Goal: Complete application form: Complete application form

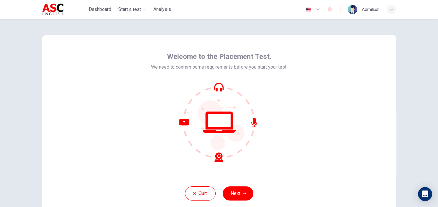
click at [387, 33] on div "Welcome to the Placement Test. We need to confirm some requirements before you …" at bounding box center [219, 123] width 373 height 208
click at [235, 191] on button "Next" at bounding box center [238, 194] width 31 height 14
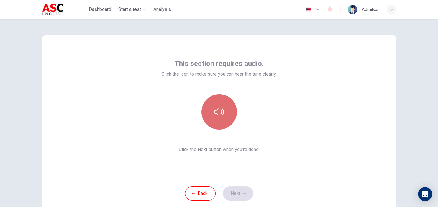
click at [219, 113] on icon "button" at bounding box center [219, 112] width 9 height 7
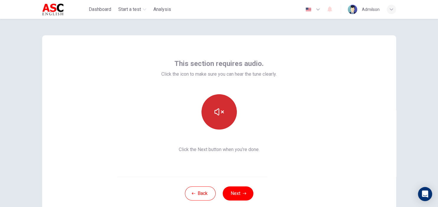
click at [226, 120] on button "button" at bounding box center [219, 111] width 35 height 35
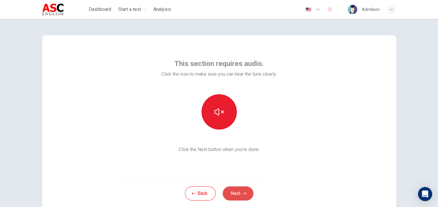
click at [242, 192] on button "Next" at bounding box center [238, 194] width 31 height 14
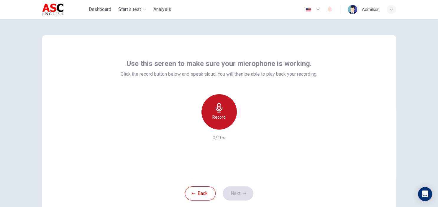
click at [223, 109] on icon "button" at bounding box center [219, 107] width 9 height 9
click at [220, 117] on h6 "Record" at bounding box center [218, 117] width 13 height 7
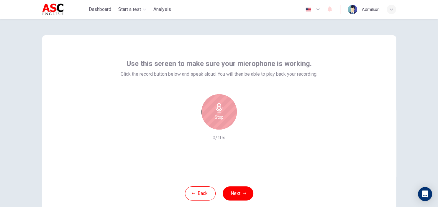
click at [220, 117] on h6 "Stop" at bounding box center [219, 117] width 9 height 7
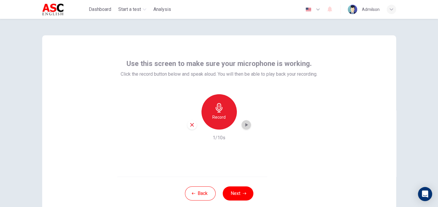
click at [247, 123] on icon "button" at bounding box center [246, 125] width 6 height 6
click at [220, 114] on h6 "Record" at bounding box center [218, 117] width 13 height 7
click at [239, 193] on button "Next" at bounding box center [238, 194] width 31 height 14
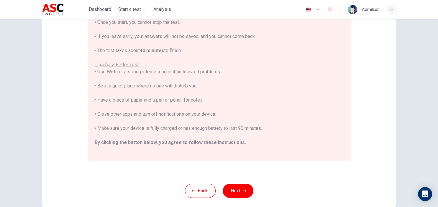
scroll to position [102, 0]
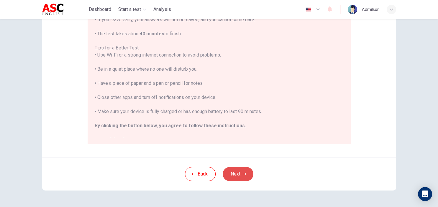
click at [238, 176] on button "Next" at bounding box center [238, 174] width 31 height 14
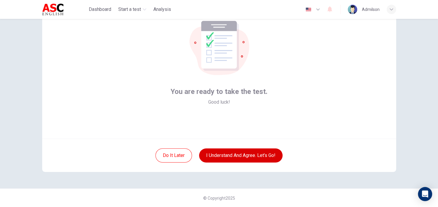
scroll to position [21, 0]
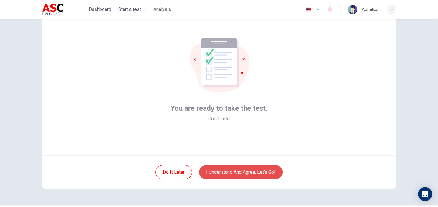
click at [239, 173] on button "I understand and agree. Let’s go!" at bounding box center [240, 173] width 83 height 14
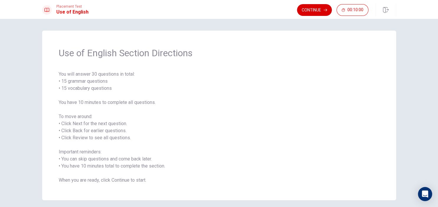
click at [317, 8] on button "Continue" at bounding box center [314, 10] width 35 height 12
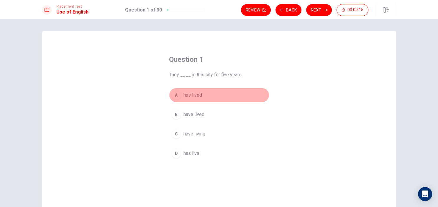
click at [220, 95] on button "A has lived" at bounding box center [219, 95] width 100 height 15
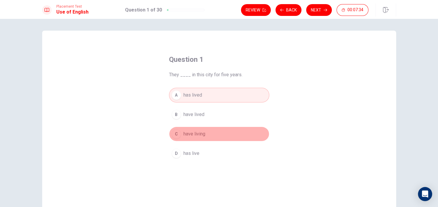
click at [203, 134] on span "have living" at bounding box center [195, 134] width 22 height 7
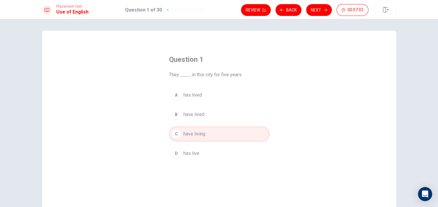
click at [200, 134] on span "have living" at bounding box center [195, 134] width 22 height 7
click at [310, 10] on button "Next" at bounding box center [319, 10] width 26 height 12
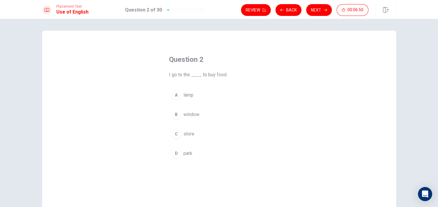
click at [191, 132] on span "store" at bounding box center [189, 134] width 11 height 7
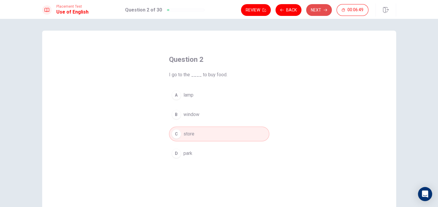
click at [315, 13] on button "Next" at bounding box center [319, 10] width 26 height 12
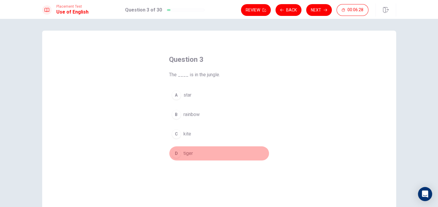
click at [186, 155] on span "tiger" at bounding box center [188, 153] width 9 height 7
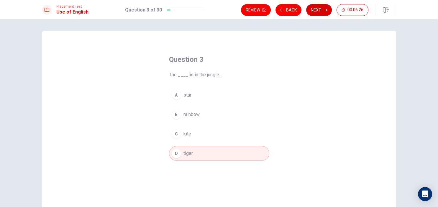
click at [310, 8] on button "Next" at bounding box center [319, 10] width 26 height 12
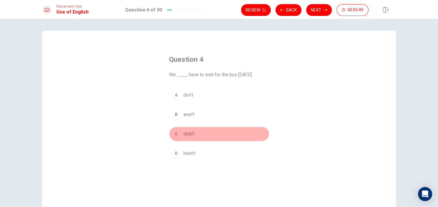
click at [187, 134] on span "didn’t" at bounding box center [189, 134] width 11 height 7
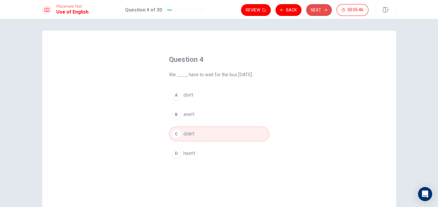
click at [310, 10] on button "Next" at bounding box center [319, 10] width 26 height 12
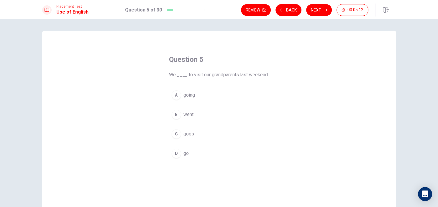
click at [194, 114] on button "B went" at bounding box center [219, 114] width 100 height 15
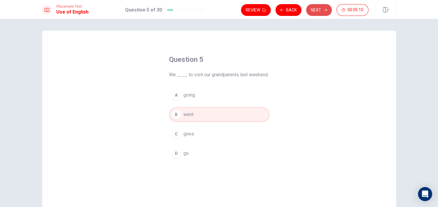
click at [315, 8] on button "Next" at bounding box center [319, 10] width 26 height 12
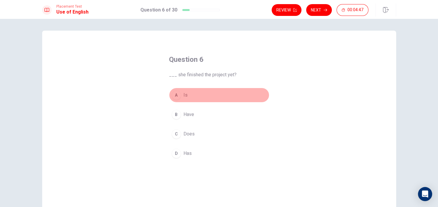
click at [186, 96] on span "Is" at bounding box center [186, 95] width 4 height 7
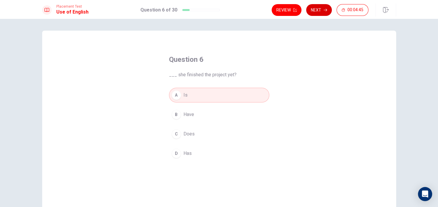
click at [325, 12] on button "Next" at bounding box center [319, 10] width 26 height 12
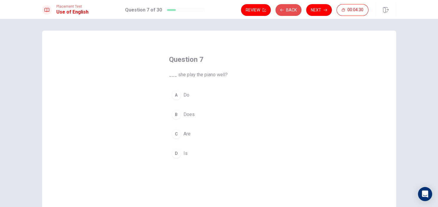
click at [285, 14] on button "Back" at bounding box center [289, 10] width 26 height 12
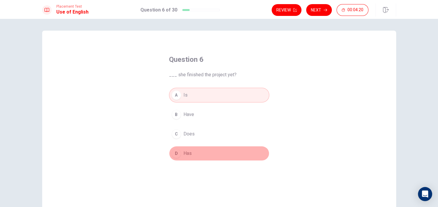
click at [197, 152] on button "D Has" at bounding box center [219, 153] width 100 height 15
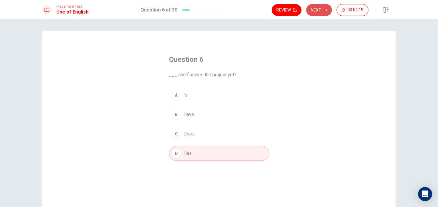
click at [312, 11] on button "Next" at bounding box center [319, 10] width 26 height 12
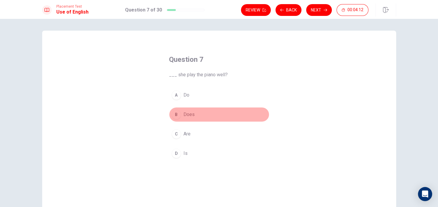
click at [190, 114] on span "Does" at bounding box center [189, 114] width 11 height 7
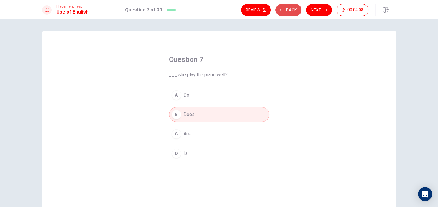
click at [289, 10] on button "Back" at bounding box center [289, 10] width 26 height 12
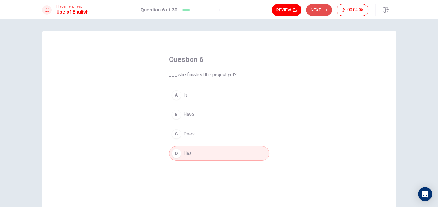
click at [319, 9] on button "Next" at bounding box center [319, 10] width 26 height 12
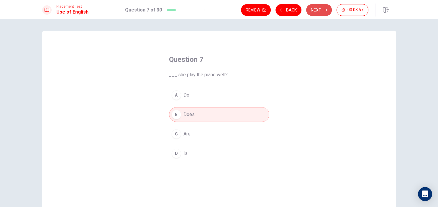
click at [324, 9] on icon "button" at bounding box center [326, 10] width 4 height 4
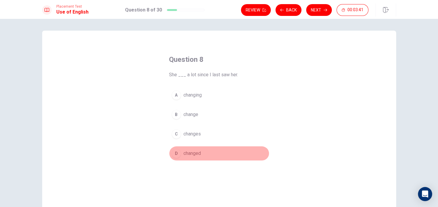
click at [190, 155] on span "changed" at bounding box center [192, 153] width 17 height 7
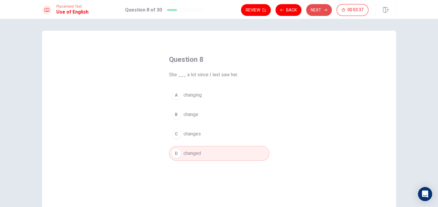
click at [318, 11] on button "Next" at bounding box center [319, 10] width 26 height 12
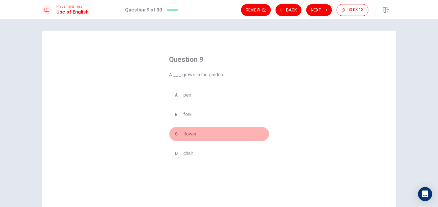
click at [191, 135] on span "flower" at bounding box center [190, 134] width 13 height 7
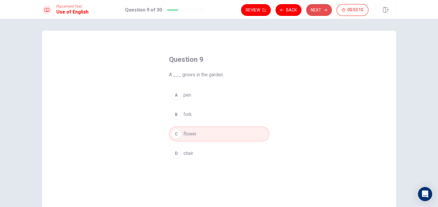
click at [310, 10] on button "Next" at bounding box center [319, 10] width 26 height 12
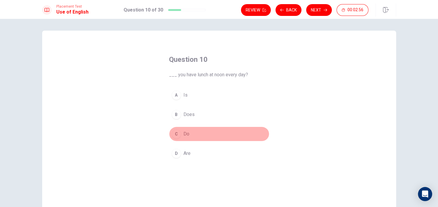
click at [186, 135] on span "Do" at bounding box center [187, 134] width 6 height 7
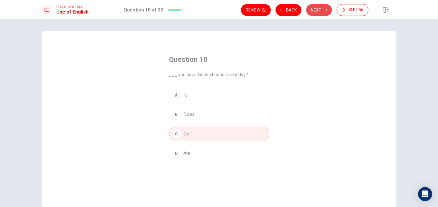
click at [315, 10] on button "Next" at bounding box center [319, 10] width 26 height 12
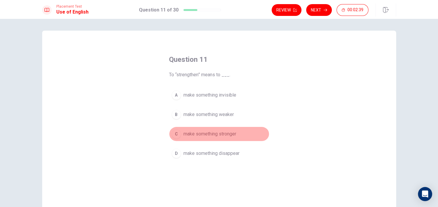
click at [230, 133] on span "make something stronger" at bounding box center [210, 134] width 53 height 7
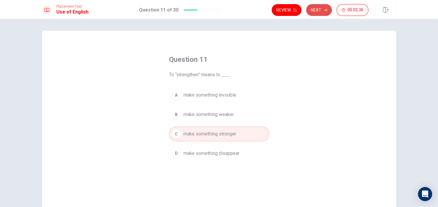
click at [315, 9] on button "Next" at bounding box center [319, 10] width 26 height 12
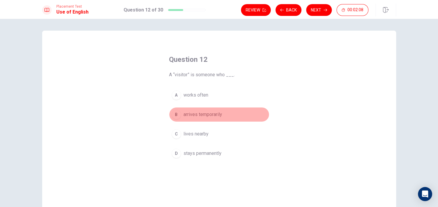
click at [203, 116] on span "arrives temporarily" at bounding box center [203, 114] width 39 height 7
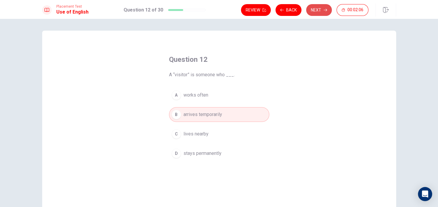
click at [312, 11] on button "Next" at bounding box center [319, 10] width 26 height 12
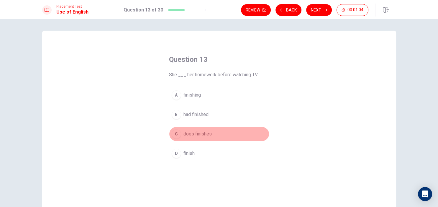
click at [204, 136] on span "does finishes" at bounding box center [198, 134] width 28 height 7
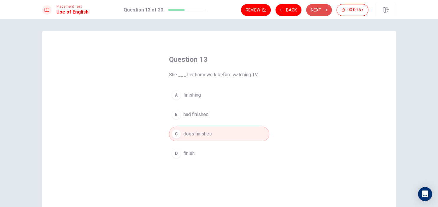
click at [312, 9] on button "Next" at bounding box center [319, 10] width 26 height 12
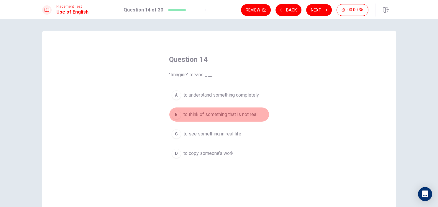
click at [244, 115] on span "to think of something that is not real" at bounding box center [221, 114] width 74 height 7
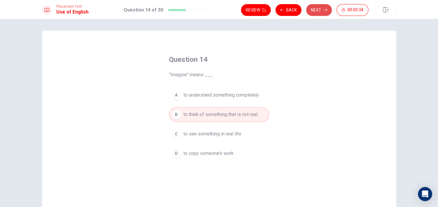
click at [317, 6] on button "Next" at bounding box center [319, 10] width 26 height 12
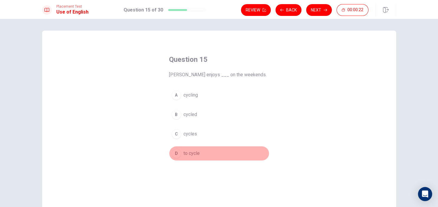
click at [192, 154] on span "to cycle" at bounding box center [192, 153] width 16 height 7
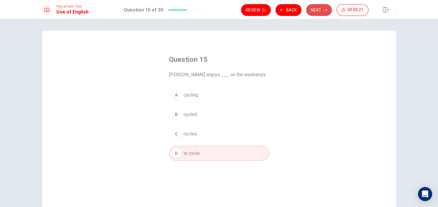
click at [310, 8] on button "Next" at bounding box center [319, 10] width 26 height 12
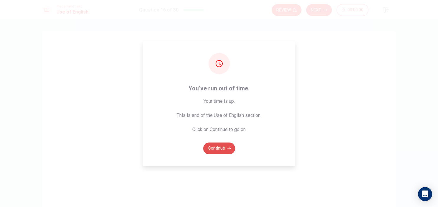
click at [220, 143] on button "Continue" at bounding box center [219, 149] width 32 height 12
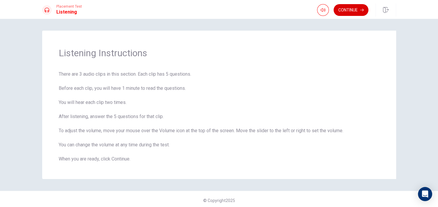
click at [347, 5] on button "Continue" at bounding box center [351, 10] width 35 height 12
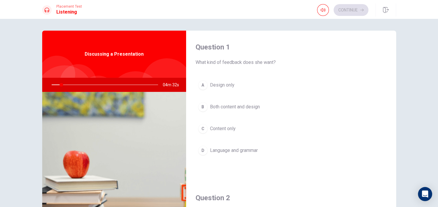
drag, startPoint x: 61, startPoint y: 86, endPoint x: 46, endPoint y: 86, distance: 15.1
click at [46, 86] on div at bounding box center [104, 85] width 118 height 14
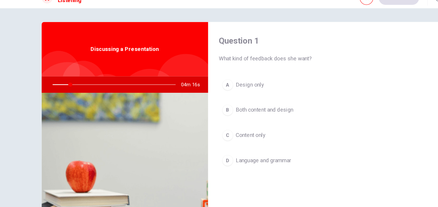
click at [53, 84] on div at bounding box center [104, 85] width 118 height 14
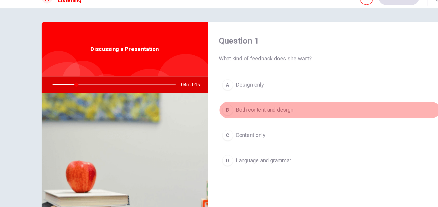
click at [220, 110] on span "Both content and design" at bounding box center [235, 107] width 50 height 7
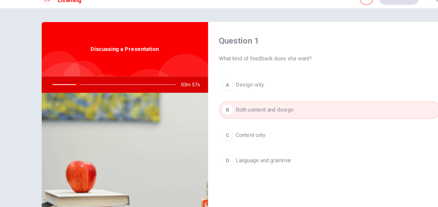
type input "21"
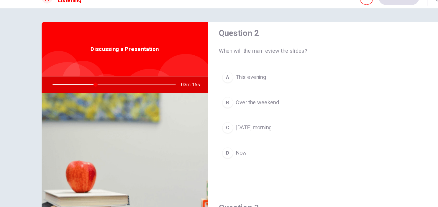
scroll to position [153, 0]
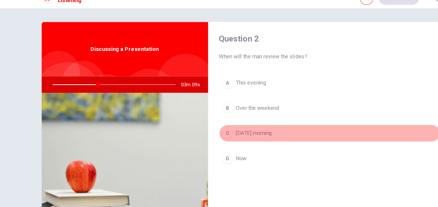
click at [231, 127] on span "[DATE] morning" at bounding box center [225, 127] width 31 height 7
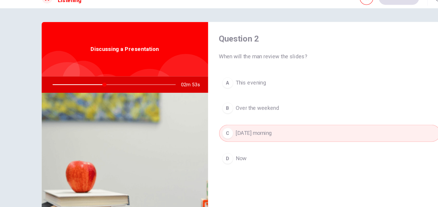
type input "42"
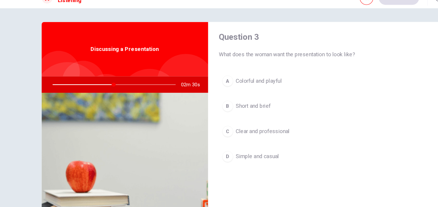
scroll to position [289, 0]
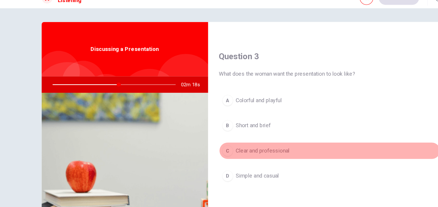
click at [232, 141] on span "Clear and professional" at bounding box center [233, 142] width 47 height 7
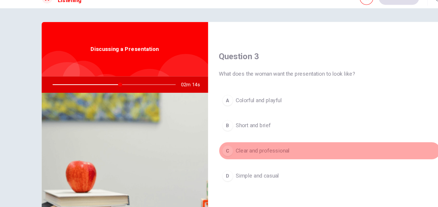
click at [247, 144] on span "Clear and professional" at bounding box center [233, 142] width 47 height 7
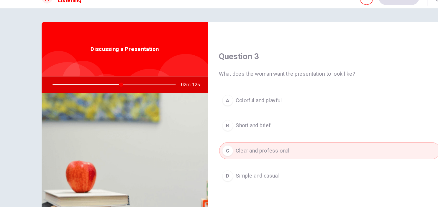
type input "56"
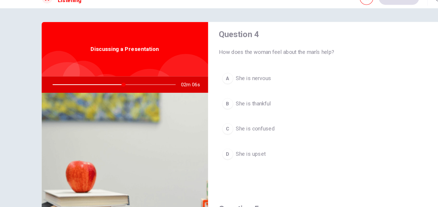
scroll to position [442, 0]
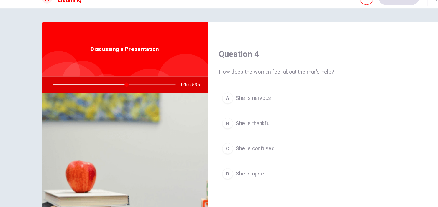
click at [234, 117] on span "She is thankful" at bounding box center [225, 118] width 30 height 7
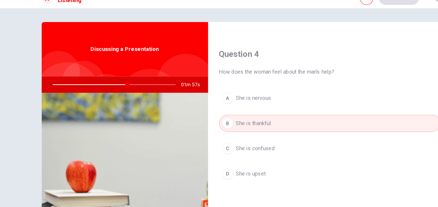
type input "61"
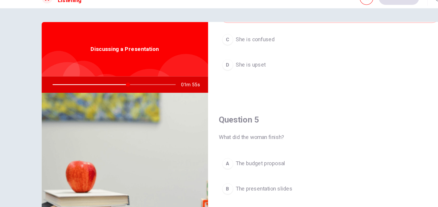
scroll to position [548, 0]
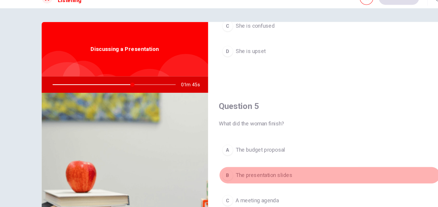
click at [241, 161] on span "The presentation slides" at bounding box center [234, 163] width 49 height 7
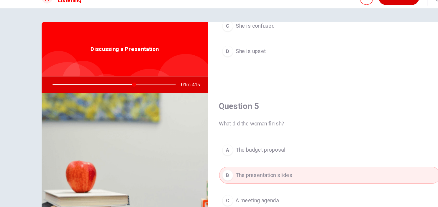
click at [348, 14] on button "Continue" at bounding box center [351, 10] width 35 height 12
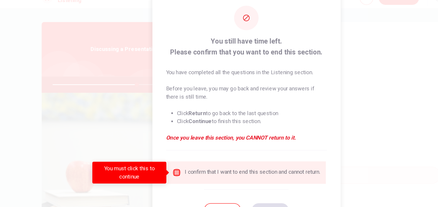
click at [158, 162] on input "You must click this to continue" at bounding box center [158, 161] width 7 height 7
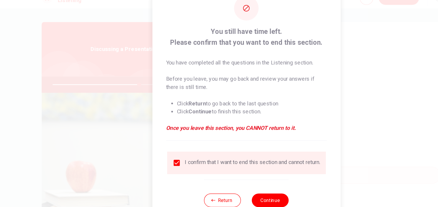
scroll to position [13, 0]
click at [242, 187] on button "Continue" at bounding box center [240, 185] width 32 height 12
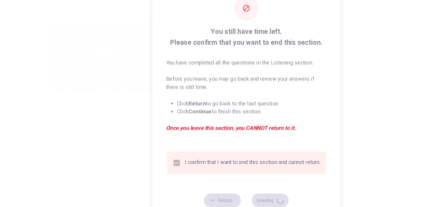
type input "74"
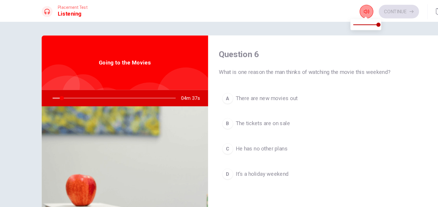
click at [326, 10] on button "button" at bounding box center [323, 10] width 12 height 12
type input "8"
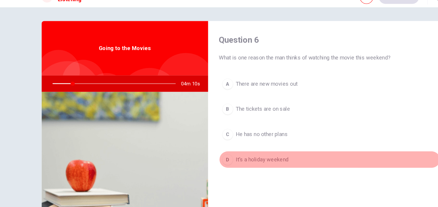
click at [232, 148] on span "It’s a holiday weekend" at bounding box center [233, 150] width 46 height 7
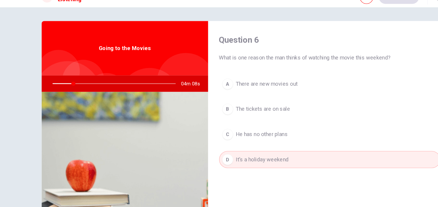
type input "17"
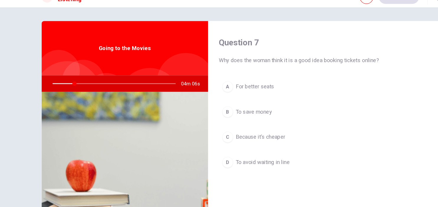
scroll to position [153, 0]
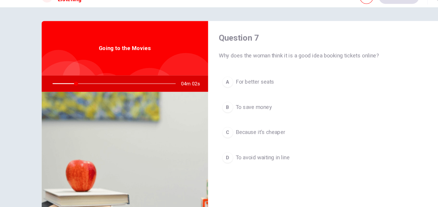
click at [93, 84] on div at bounding box center [104, 85] width 118 height 14
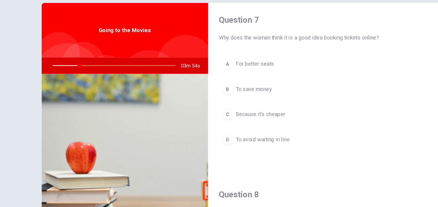
scroll to position [4, 0]
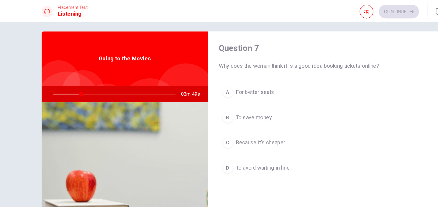
click at [98, 39] on div "Going to the Movies" at bounding box center [114, 50] width 144 height 47
click at [322, 11] on icon "button" at bounding box center [323, 10] width 5 height 5
type input "25"
type input "0.8"
type input "25"
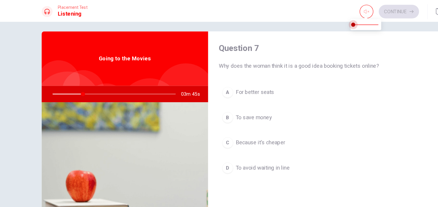
type input "0"
drag, startPoint x: 330, startPoint y: 22, endPoint x: 293, endPoint y: 32, distance: 38.1
click at [293, 32] on body "This site uses cookies, as explained in our Privacy Policy . If you agree to th…" at bounding box center [219, 103] width 438 height 207
click at [325, 6] on button "button" at bounding box center [323, 10] width 12 height 12
type input "26"
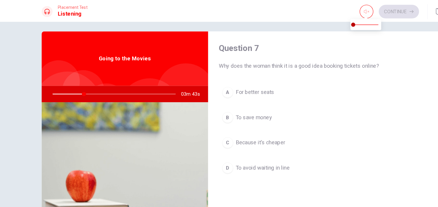
type input "0.6"
type input "26"
type input "0.9"
type input "26"
type input "1"
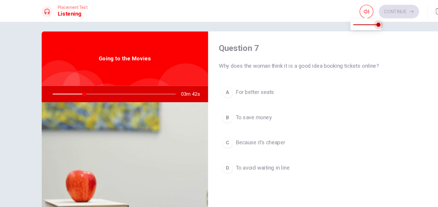
drag, startPoint x: 325, startPoint y: 21, endPoint x: 345, endPoint y: 21, distance: 19.5
click at [345, 21] on body "This site uses cookies, as explained in our Privacy Policy . If you agree to th…" at bounding box center [219, 103] width 438 height 207
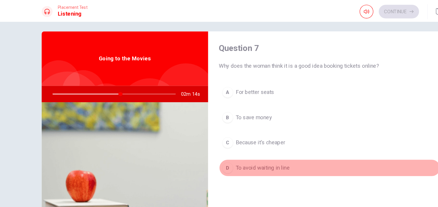
click at [243, 144] on span "To avoid waiting in line" at bounding box center [233, 145] width 47 height 7
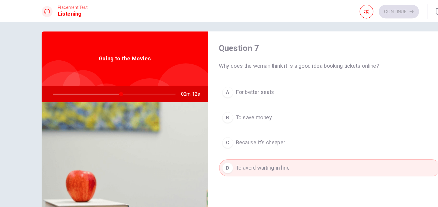
type input "56"
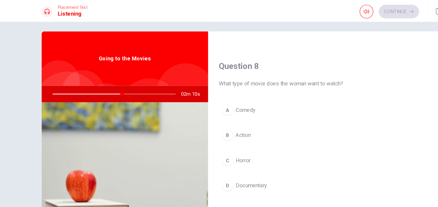
scroll to position [306, 0]
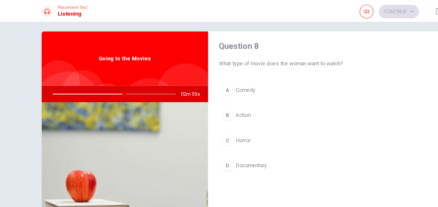
click at [221, 78] on span "Comedy" at bounding box center [218, 77] width 17 height 7
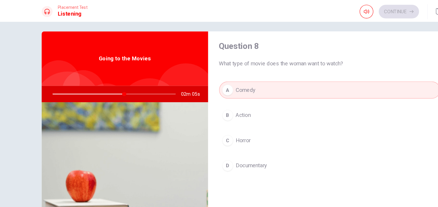
type input "58"
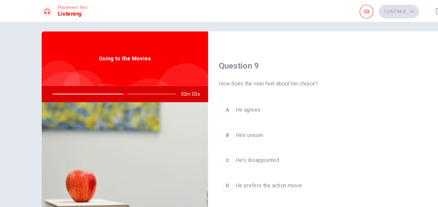
scroll to position [442, 0]
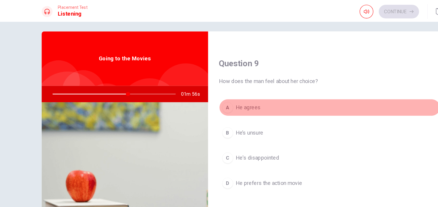
click at [223, 92] on span "He agrees" at bounding box center [221, 93] width 22 height 7
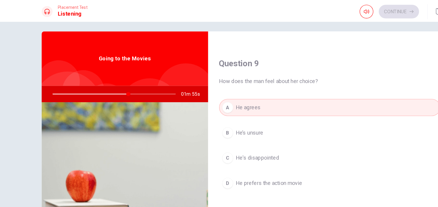
type input "62"
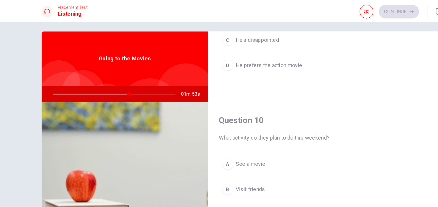
scroll to position [548, 0]
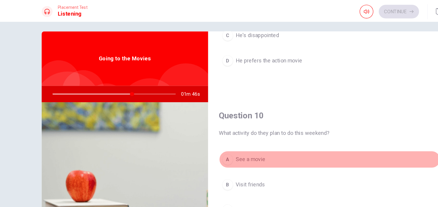
click at [225, 136] on span "See a movie" at bounding box center [223, 138] width 26 height 7
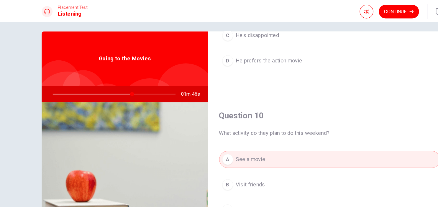
type input "65"
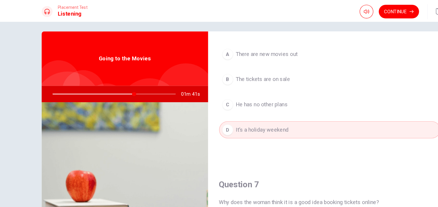
scroll to position [0, 0]
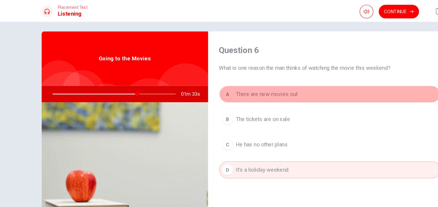
click at [238, 82] on span "There are new movies out" at bounding box center [236, 81] width 53 height 7
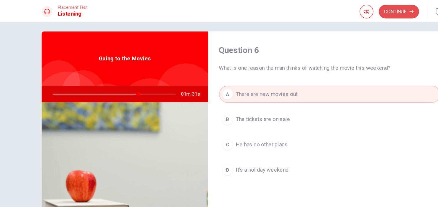
click at [351, 12] on button "Continue" at bounding box center [351, 10] width 35 height 12
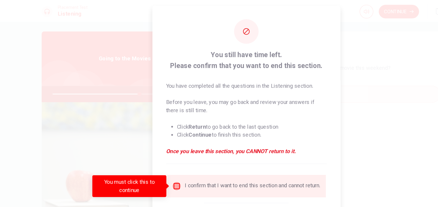
click at [160, 161] on input "You must click this to continue" at bounding box center [158, 161] width 7 height 7
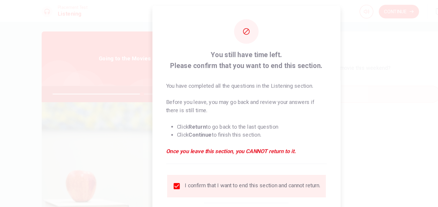
scroll to position [13, 0]
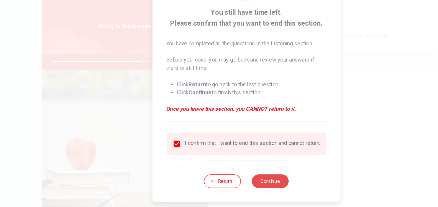
click at [241, 187] on button "Continue" at bounding box center [240, 185] width 32 height 12
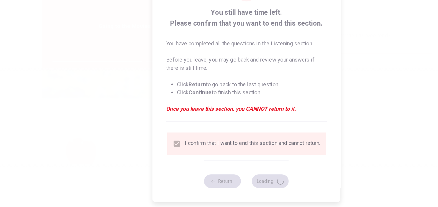
type input "75"
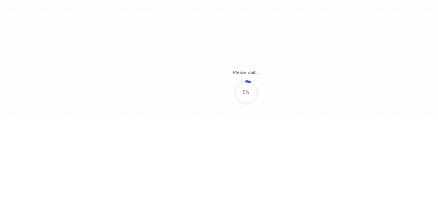
scroll to position [0, 0]
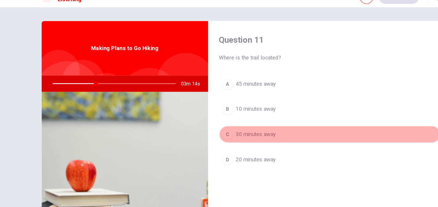
click at [235, 128] on span "30 minutes away" at bounding box center [227, 128] width 35 height 7
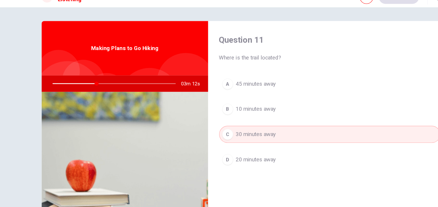
type input "36"
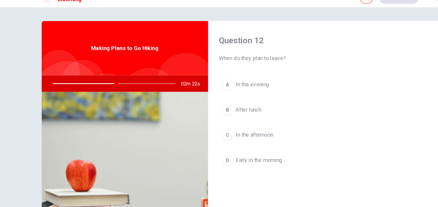
scroll to position [153, 0]
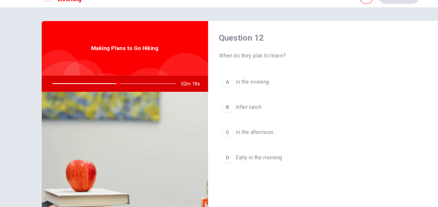
click at [232, 150] on span "Early in the morning" at bounding box center [230, 148] width 40 height 7
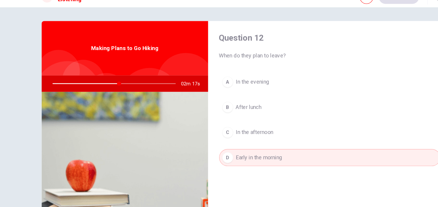
type input "54"
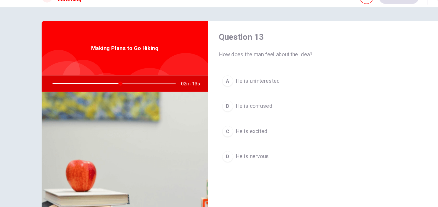
scroll to position [306, 0]
click at [227, 122] on span "He is excited" at bounding box center [223, 125] width 27 height 7
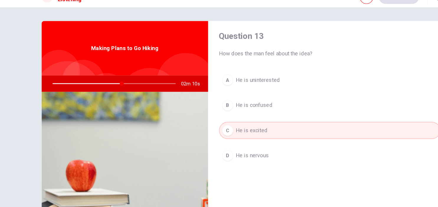
type input "57"
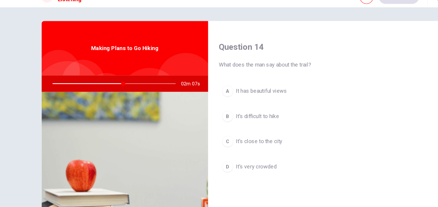
scroll to position [442, 0]
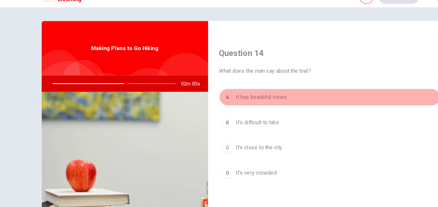
click at [233, 96] on span "It has beautiful views" at bounding box center [232, 96] width 44 height 7
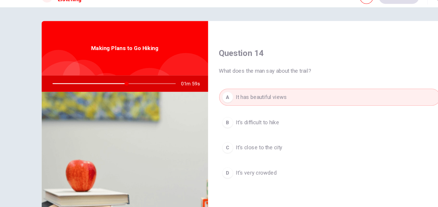
type input "60"
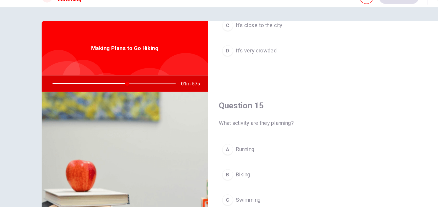
scroll to position [548, 0]
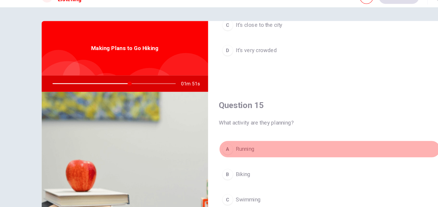
click at [219, 141] on span "Running" at bounding box center [218, 141] width 16 height 7
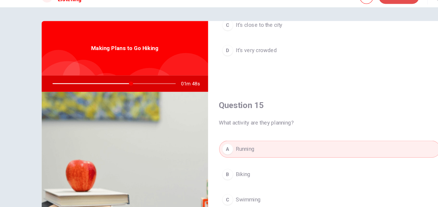
click at [353, 14] on button "Continue" at bounding box center [351, 10] width 35 height 12
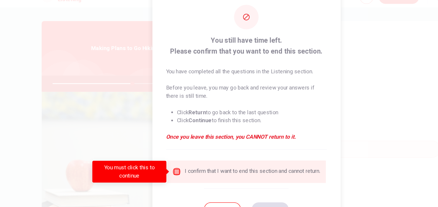
click at [158, 163] on input "You must click this to continue" at bounding box center [158, 161] width 7 height 7
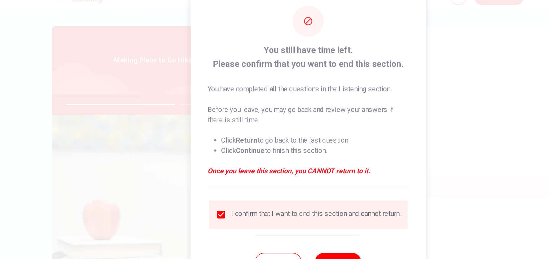
scroll to position [13, 0]
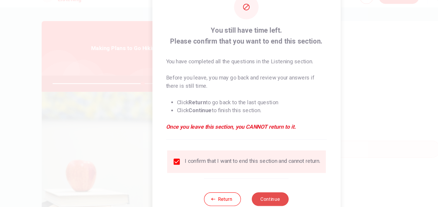
click at [232, 184] on button "Continue" at bounding box center [240, 185] width 32 height 12
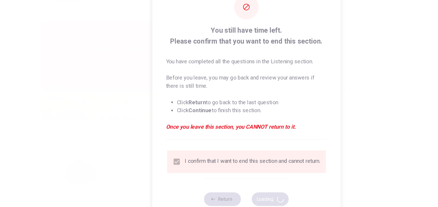
type input "74"
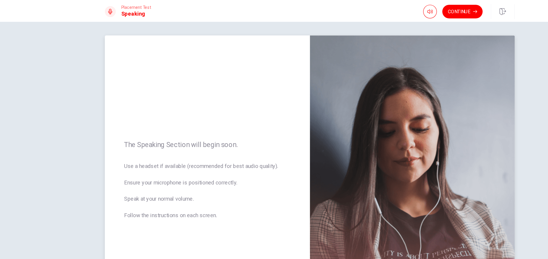
click at [377, 119] on img at bounding box center [362, 159] width 177 height 257
click at [408, 11] on button "Continue" at bounding box center [405, 10] width 35 height 12
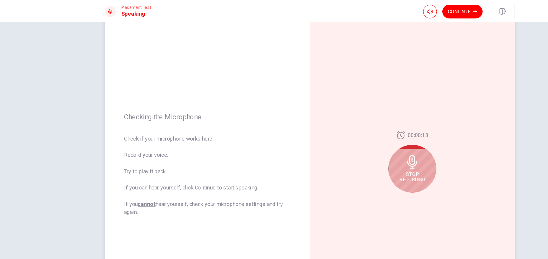
scroll to position [34, 0]
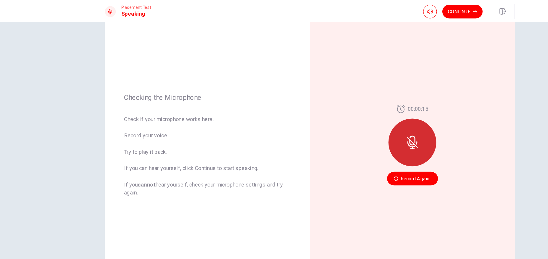
click at [357, 129] on icon at bounding box center [362, 123] width 12 height 12
click at [352, 155] on button "Record Again" at bounding box center [362, 155] width 44 height 12
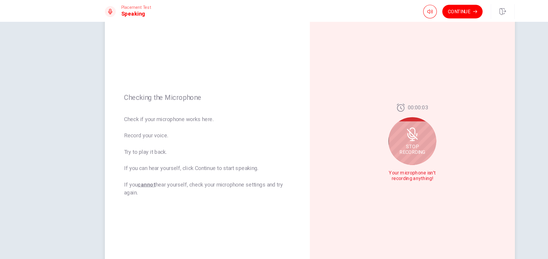
click at [369, 118] on div "Stop Recording" at bounding box center [362, 121] width 41 height 41
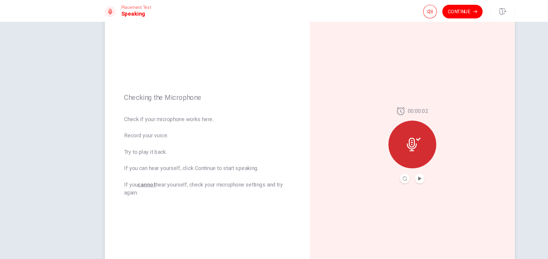
click at [369, 118] on div at bounding box center [362, 124] width 41 height 41
click at [355, 157] on button "Record Again" at bounding box center [356, 154] width 8 height 8
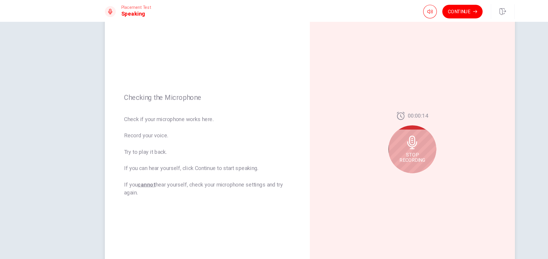
click at [360, 139] on span "Stop Recording" at bounding box center [362, 136] width 22 height 9
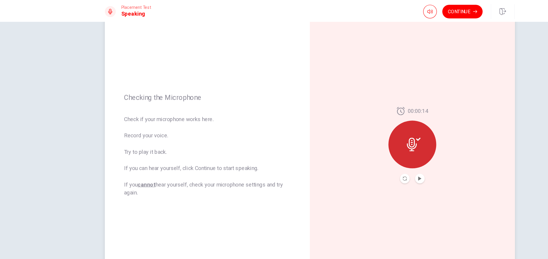
click at [368, 153] on button "Play Audio" at bounding box center [369, 154] width 8 height 8
click at [353, 153] on button "Record Again" at bounding box center [356, 154] width 8 height 8
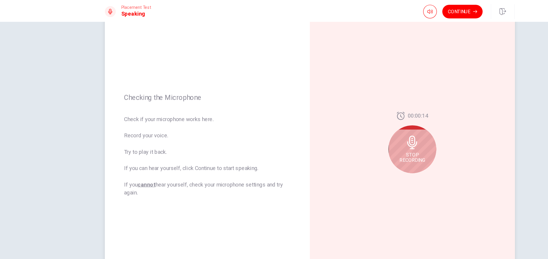
click at [361, 139] on span "Stop Recording" at bounding box center [362, 136] width 22 height 9
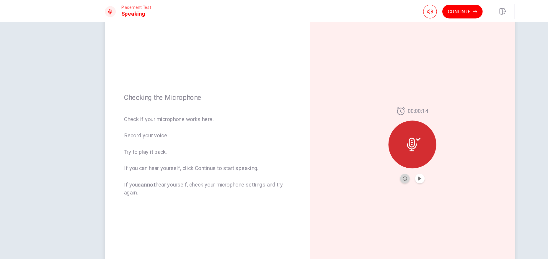
click at [356, 156] on icon "Record Again" at bounding box center [356, 155] width 4 height 4
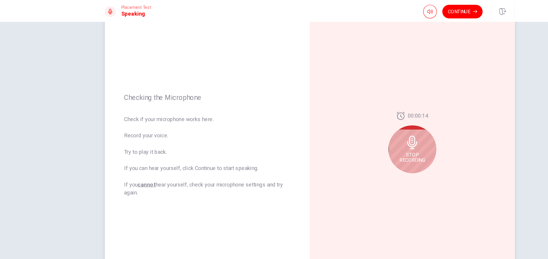
click at [360, 131] on div "Stop Recording" at bounding box center [362, 129] width 41 height 41
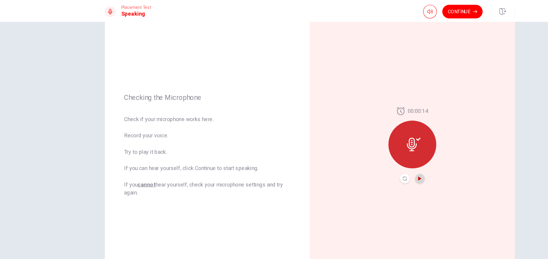
click at [368, 155] on icon "Play Audio" at bounding box center [368, 155] width 3 height 4
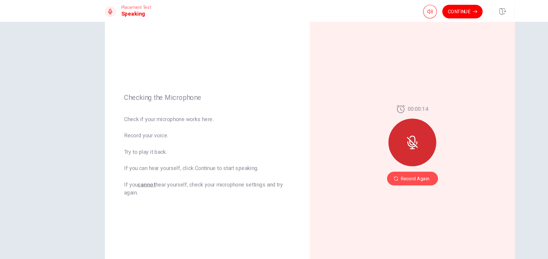
click at [357, 155] on button "Record Again" at bounding box center [362, 155] width 44 height 12
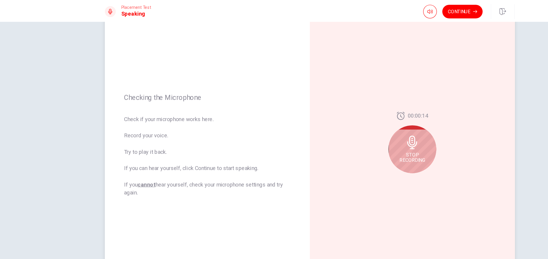
click at [359, 137] on span "Stop Recording" at bounding box center [362, 136] width 22 height 9
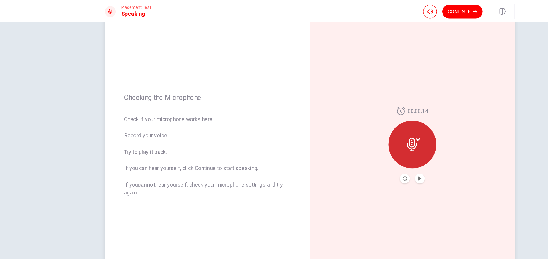
click at [359, 137] on div at bounding box center [362, 124] width 41 height 41
click at [355, 154] on icon "Record Again" at bounding box center [356, 155] width 4 height 4
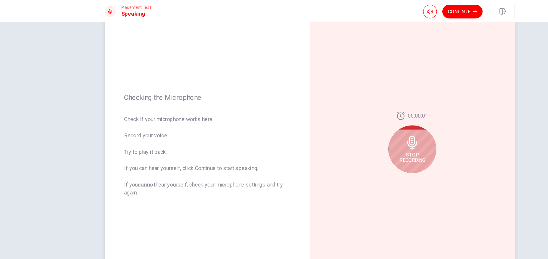
click at [368, 131] on div "Stop Recording" at bounding box center [362, 129] width 41 height 41
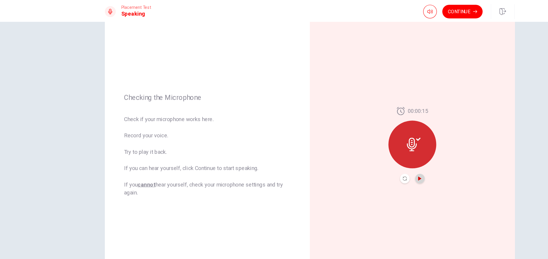
click at [367, 155] on icon "Play Audio" at bounding box center [369, 155] width 4 height 4
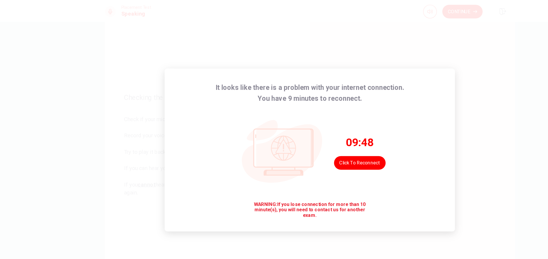
click at [433, 48] on div "It looks like there is a problem with your internet connection. You have 9 minu…" at bounding box center [274, 129] width 548 height 259
click at [320, 141] on button "Click to reconnect" at bounding box center [317, 141] width 45 height 12
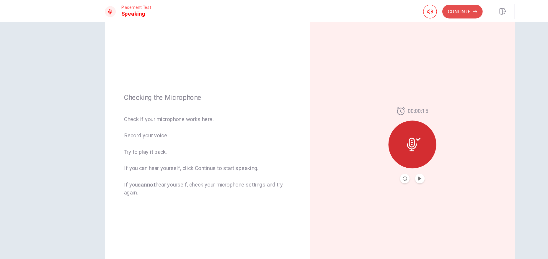
click at [407, 10] on button "Continue" at bounding box center [405, 10] width 35 height 12
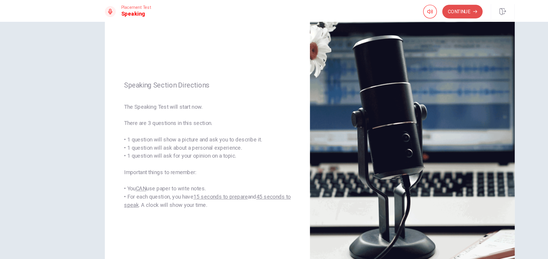
click at [404, 9] on button "Continue" at bounding box center [405, 10] width 35 height 12
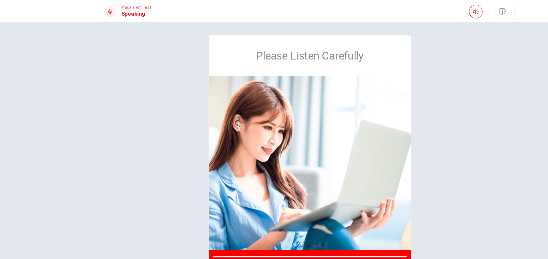
scroll to position [0, 0]
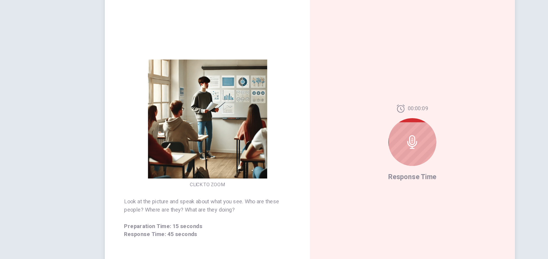
click at [356, 153] on div at bounding box center [362, 157] width 41 height 41
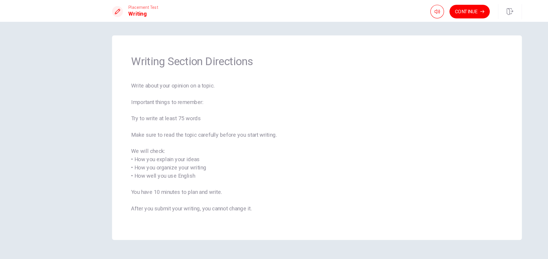
click at [128, 126] on span "Write about your opinion on a topic. Important things to remember: Try to write…" at bounding box center [273, 131] width 321 height 120
click at [407, 14] on button "Continue" at bounding box center [405, 10] width 35 height 12
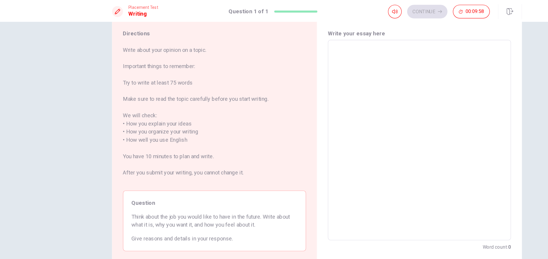
scroll to position [17, 0]
click at [355, 47] on textarea at bounding box center [362, 121] width 150 height 164
type textarea "I"
type textarea "x"
type textarea "I"
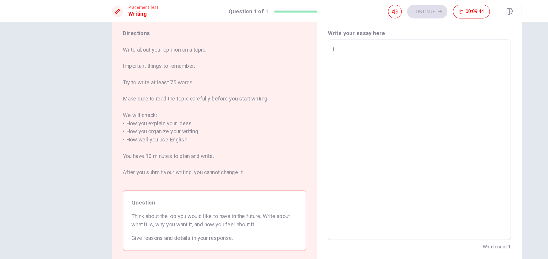
type textarea "x"
type textarea "I w"
type textarea "x"
type textarea "I wa"
type textarea "x"
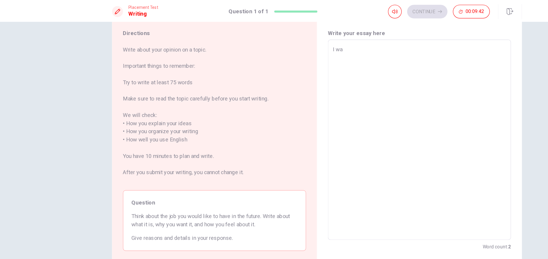
type textarea "I wan"
type textarea "x"
type textarea "I want"
type textarea "x"
type textarea "I want"
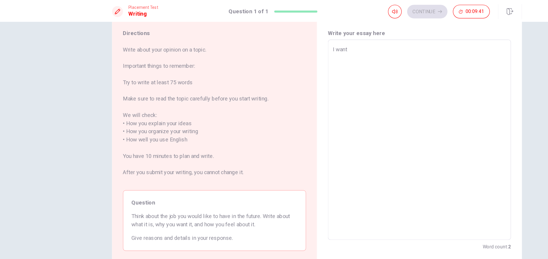
type textarea "x"
type textarea "I want t"
type textarea "x"
type textarea "I want to"
type textarea "x"
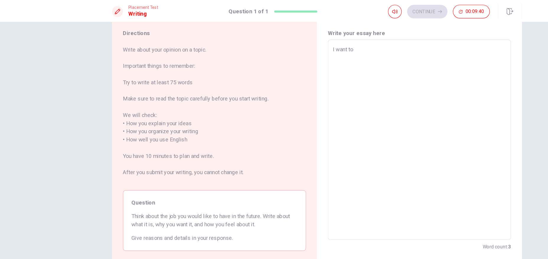
type textarea "I want to"
type textarea "x"
type textarea "I want to b"
type textarea "x"
type textarea "I want to be"
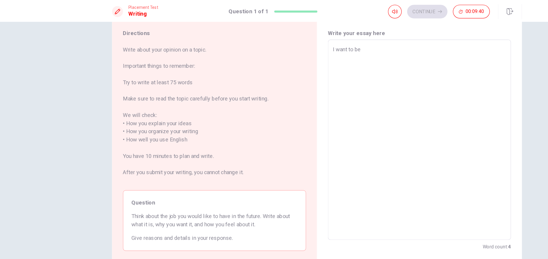
type textarea "x"
type textarea "I want to be"
type textarea "x"
type textarea "I want to be"
type textarea "x"
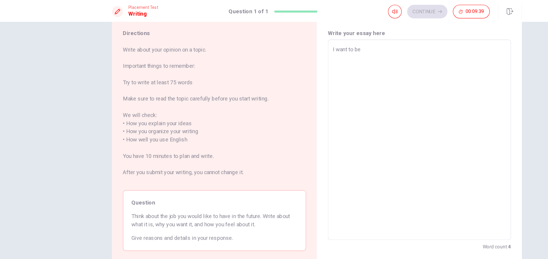
type textarea "I want to b"
type textarea "x"
type textarea "I want to"
type textarea "x"
type textarea "I want"
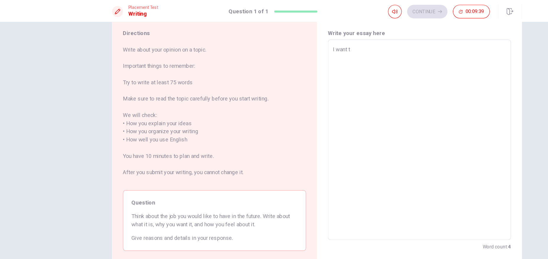
type textarea "x"
type textarea "I want"
type textarea "x"
type textarea "I wan"
type textarea "x"
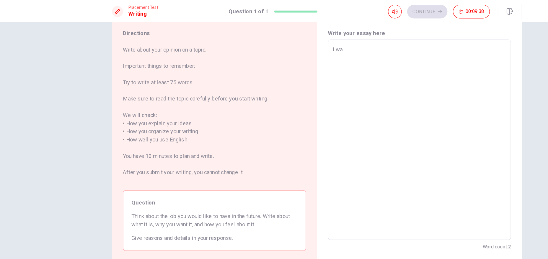
type textarea "I w"
type textarea "x"
type textarea "I"
type textarea "x"
type textarea "I"
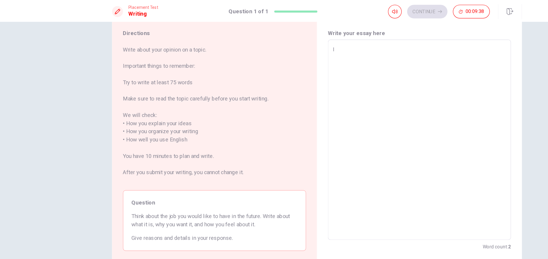
type textarea "x"
type textarea "I"
type textarea "x"
type textarea "In"
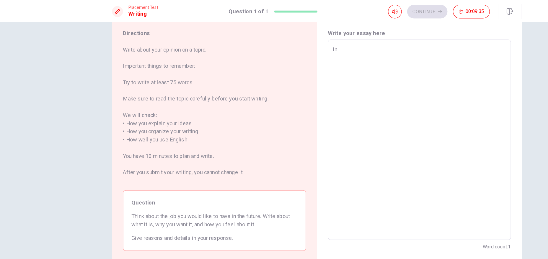
type textarea "x"
type textarea "In"
type textarea "x"
type textarea "In t"
type textarea "x"
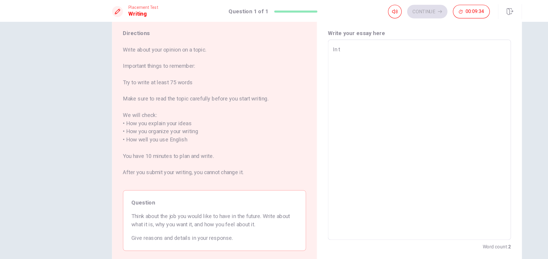
type textarea "In th"
type textarea "x"
type textarea "In the"
type textarea "x"
type textarea "In the"
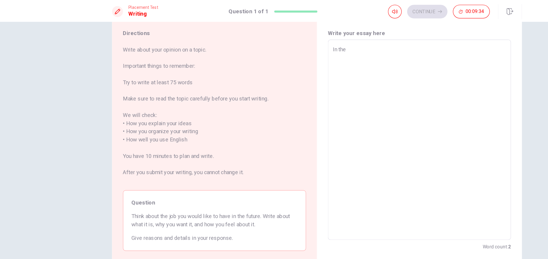
type textarea "x"
type textarea "In the f"
type textarea "x"
type textarea "In the fu"
type textarea "x"
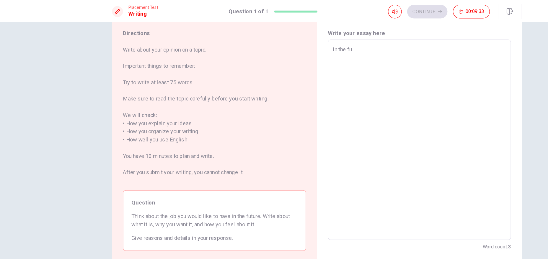
type textarea "In the fut"
type textarea "x"
type textarea "In the futu"
type textarea "x"
type textarea "In the futur"
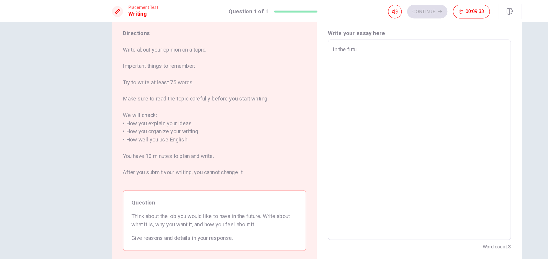
type textarea "x"
type textarea "In the future"
type textarea "x"
type textarea "In the future"
type textarea "x"
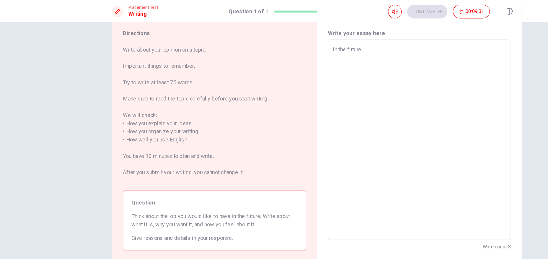
type textarea "In the future i"
type textarea "x"
type textarea "In the future"
type textarea "x"
type textarea "In the future"
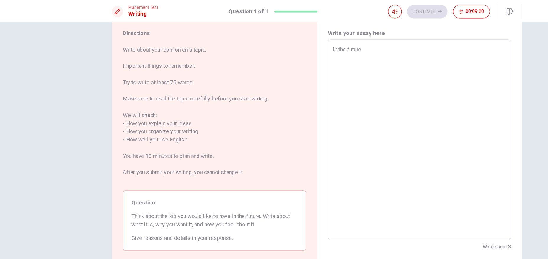
type textarea "x"
type textarea "In the future,"
type textarea "x"
type textarea "In the future,"
type textarea "x"
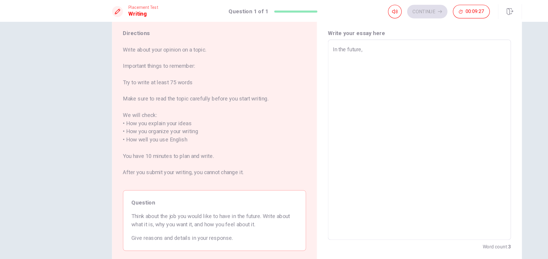
type textarea "In the future, I"
type textarea "x"
type textarea "In the future, I"
type textarea "x"
type textarea "In the future, I w"
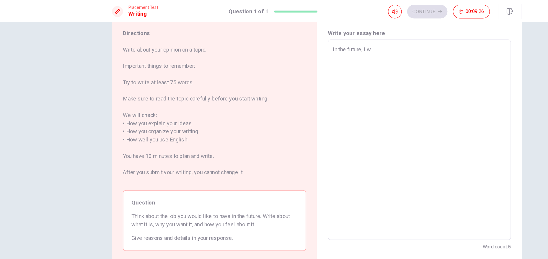
type textarea "x"
type textarea "In the future, I wa"
type textarea "x"
type textarea "In the future, I wan"
type textarea "x"
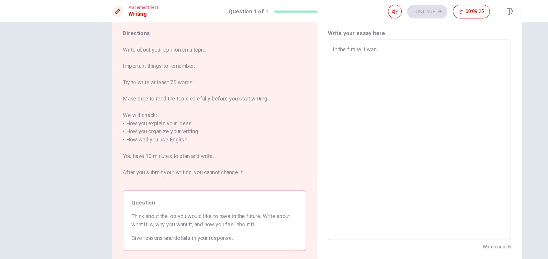
type textarea "In the future, I want"
type textarea "x"
type textarea "In the future, I want"
type textarea "x"
type textarea "In the future, I want t"
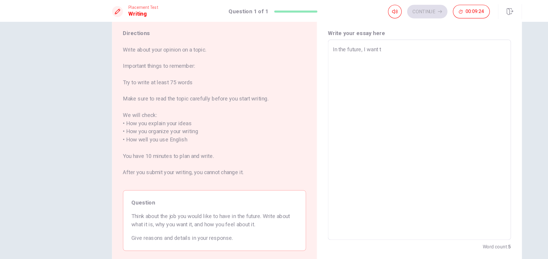
type textarea "x"
type textarea "In the future, I want to"
type textarea "x"
type textarea "In the future, I want to"
type textarea "x"
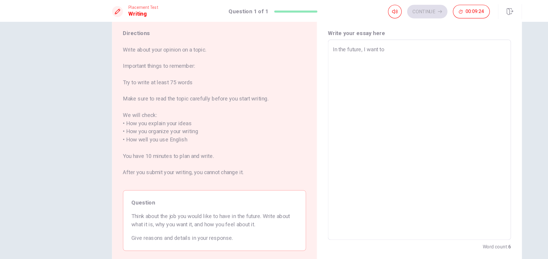
type textarea "In the future, I want to b"
type textarea "x"
type textarea "In the future, I want to be"
type textarea "x"
type textarea "In the future, I want to be"
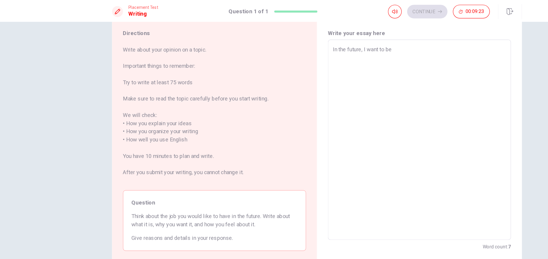
type textarea "x"
type textarea "In the future, I want to be a"
type textarea "x"
type textarea "In the future, I want to be a"
type textarea "x"
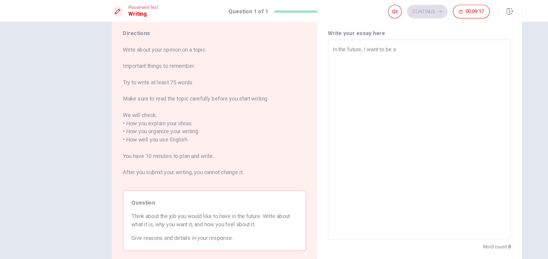
type textarea "In the future, I want to be a f"
type textarea "x"
type textarea "In the future, I want to be a fi"
type textarea "x"
type textarea "In the future, I want to be a fin"
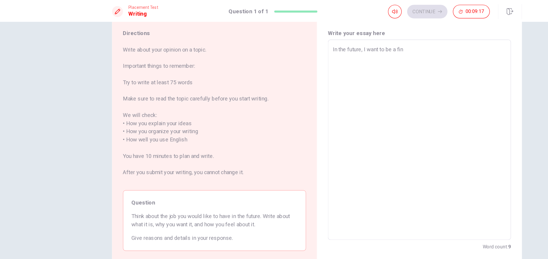
type textarea "x"
type textarea "In the future, I want to be a fina"
type textarea "x"
type textarea "In the future, I want to be a [PERSON_NAME]"
type textarea "x"
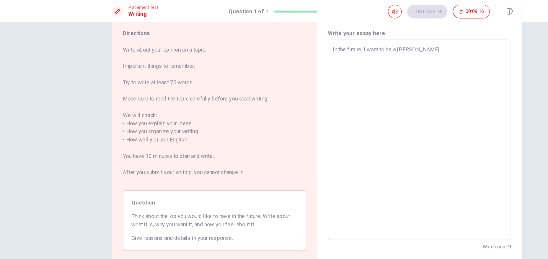
type textarea "In the future, I want to be a financ"
type textarea "x"
type textarea "In the future, I want to be a financi"
type textarea "x"
type textarea "In the future, I want to be a financia"
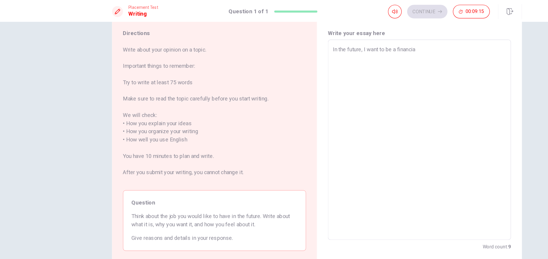
type textarea "x"
type textarea "In the future, I want to be a financiak"
type textarea "x"
type textarea "In the future, I want to be a financia"
type textarea "x"
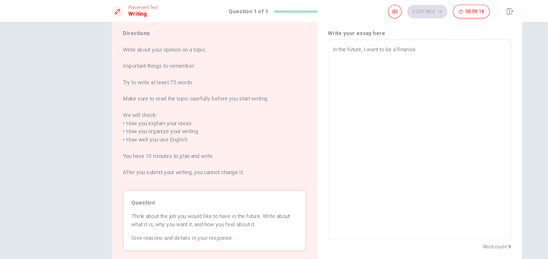
type textarea "In the future, I want to be a financial"
type textarea "x"
type textarea "In the future, I want to be a financial"
type textarea "x"
type textarea "In the future, I want to be a financial e"
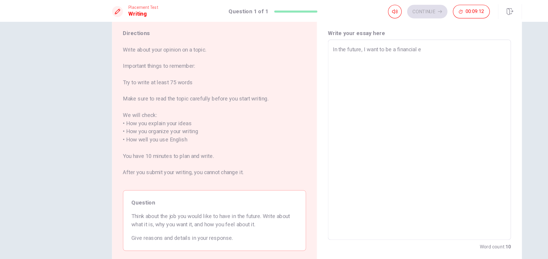
type textarea "x"
type textarea "In the future, I want to be a financial ec"
type textarea "x"
type textarea "In the future, I want to be a financial eco"
type textarea "x"
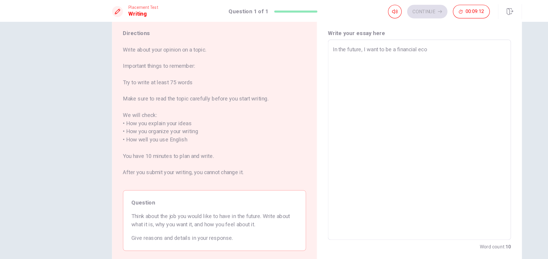
type textarea "In the future, I want to be a financial econ"
type textarea "x"
type textarea "In the future, I want to be a financial econo"
type textarea "x"
type textarea "In the future, I want to be a financial econom"
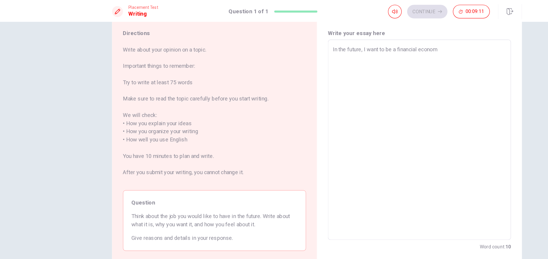
type textarea "x"
type textarea "In the future, I want to be a financial economi"
type textarea "x"
type textarea "In the future, I want to be a financial economic"
type textarea "x"
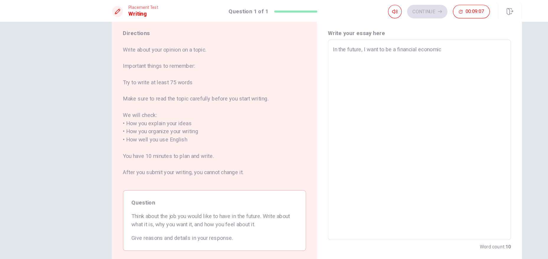
type textarea "In the future, I want to be a financial economic."
type textarea "x"
type textarea "In the future, I want to be a financial economic."
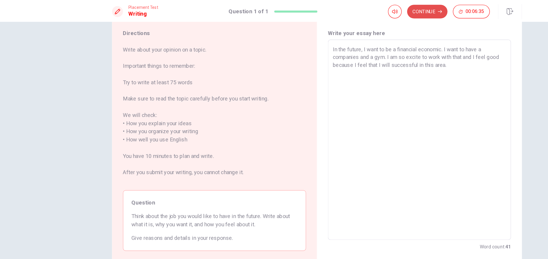
click at [376, 8] on button "Continue" at bounding box center [369, 10] width 35 height 12
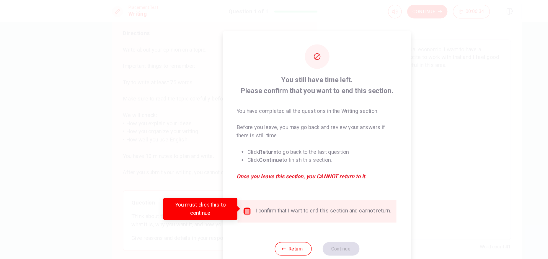
click at [213, 184] on input "You must click this to continue" at bounding box center [213, 182] width 7 height 7
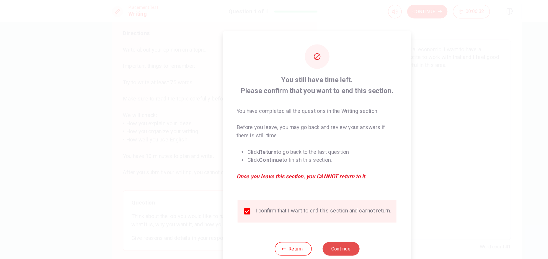
click at [297, 207] on button "Continue" at bounding box center [295, 215] width 32 height 12
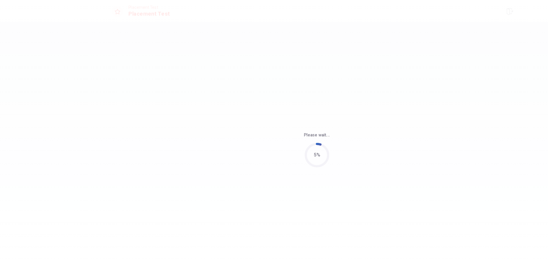
scroll to position [0, 0]
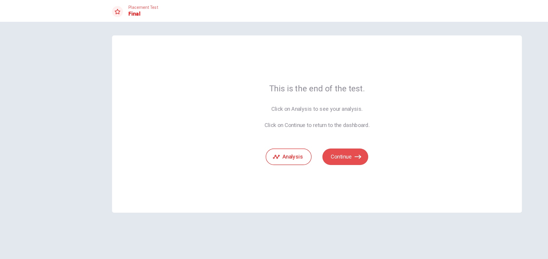
click at [306, 129] on button "Continue" at bounding box center [299, 136] width 40 height 14
